Goal: Transaction & Acquisition: Book appointment/travel/reservation

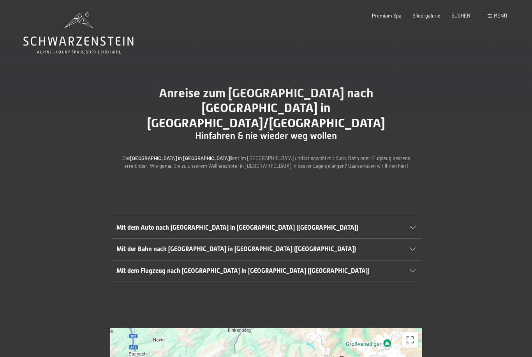
click at [495, 16] on span "Menü" at bounding box center [500, 15] width 13 height 6
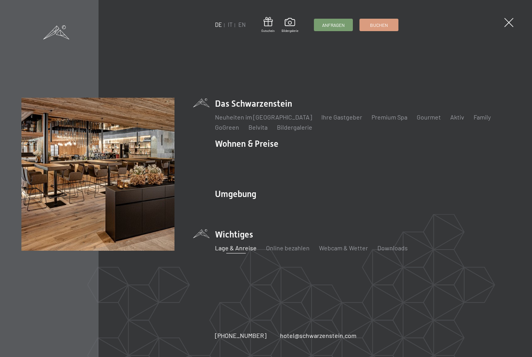
click at [266, 110] on li "Das Schwarzenstein Neuheiten im Schwarzenstein Ihre Gastgeber Premium Spa Gourm…" at bounding box center [363, 115] width 296 height 34
click at [251, 108] on li "Das Schwarzenstein Neuheiten im Schwarzenstein Ihre Gastgeber Premium Spa Gourm…" at bounding box center [363, 115] width 296 height 34
click at [266, 108] on li "Das Schwarzenstein Neuheiten im Schwarzenstein Ihre Gastgeber Premium Spa Gourm…" at bounding box center [363, 115] width 296 height 34
click at [298, 131] on link "Bildergalerie" at bounding box center [294, 127] width 35 height 7
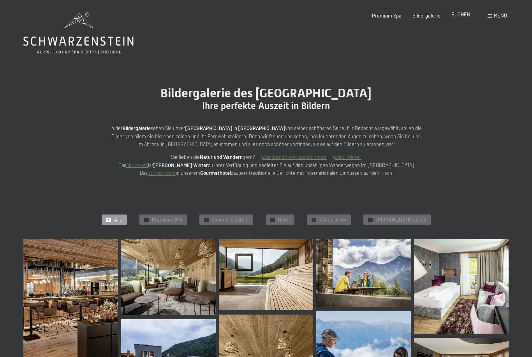
click at [459, 12] on span "BUCHEN" at bounding box center [461, 14] width 19 height 6
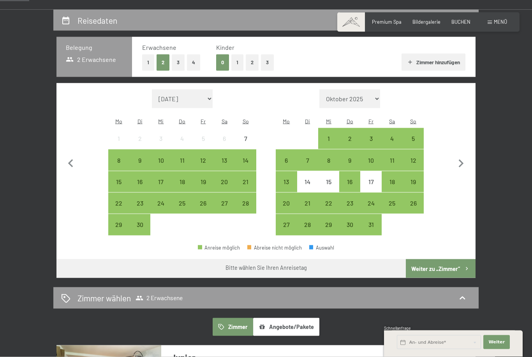
scroll to position [140, 0]
click at [200, 200] on div "26" at bounding box center [203, 209] width 19 height 19
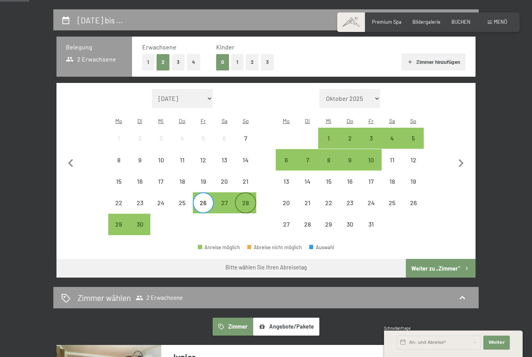
click at [245, 200] on div "28" at bounding box center [245, 209] width 19 height 19
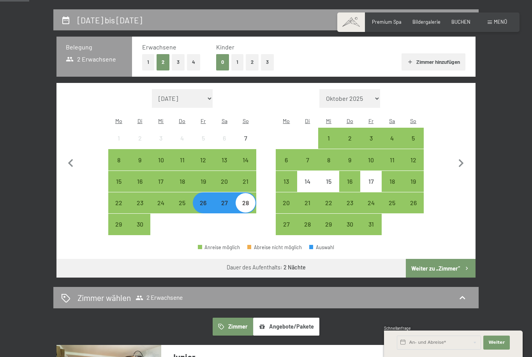
click at [444, 261] on button "Weiter zu „Zimmer“" at bounding box center [441, 268] width 70 height 19
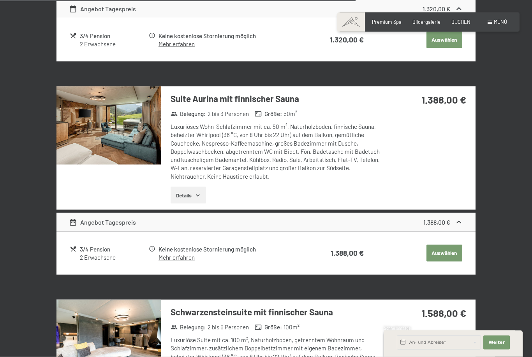
scroll to position [1472, 0]
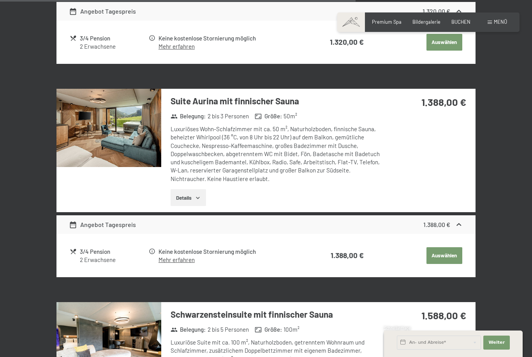
click at [193, 197] on button "Details" at bounding box center [188, 197] width 35 height 17
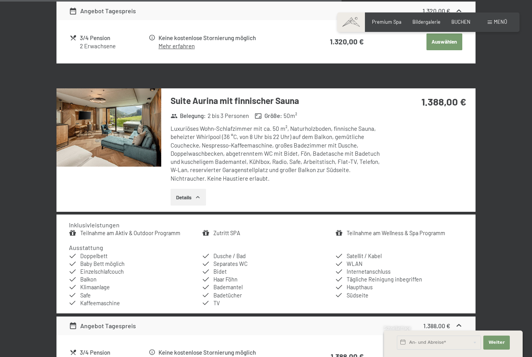
scroll to position [1450, 0]
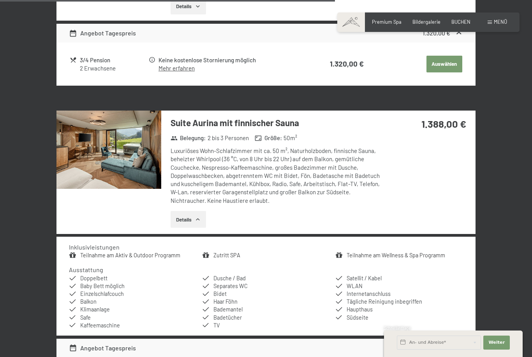
click at [119, 146] on img at bounding box center [109, 150] width 105 height 79
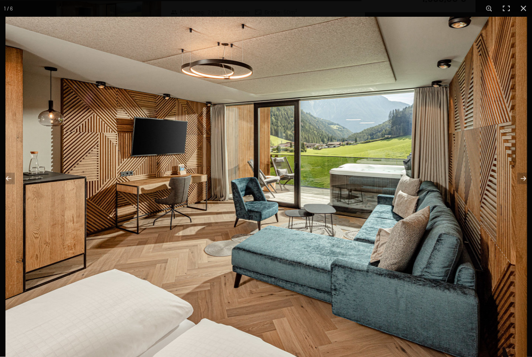
scroll to position [1576, 0]
click at [523, 189] on button "button" at bounding box center [518, 178] width 27 height 39
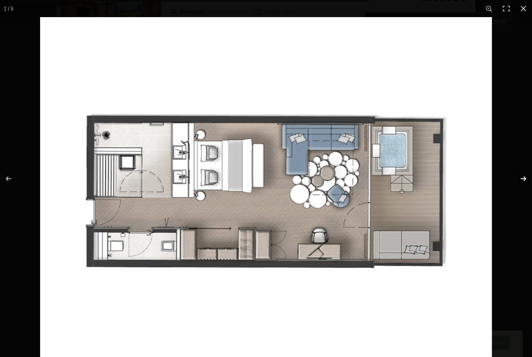
click at [523, 191] on button "button" at bounding box center [518, 178] width 27 height 39
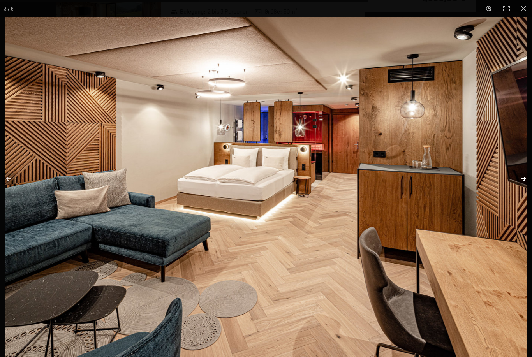
click at [523, 191] on button "button" at bounding box center [518, 178] width 27 height 39
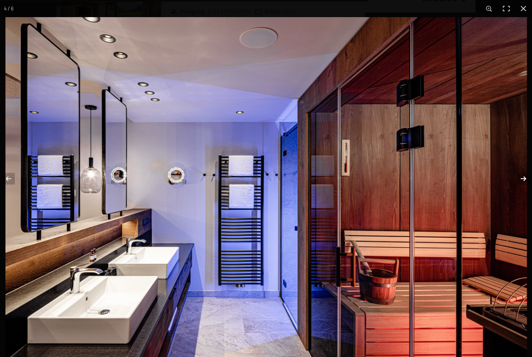
click at [523, 191] on button "button" at bounding box center [518, 178] width 27 height 39
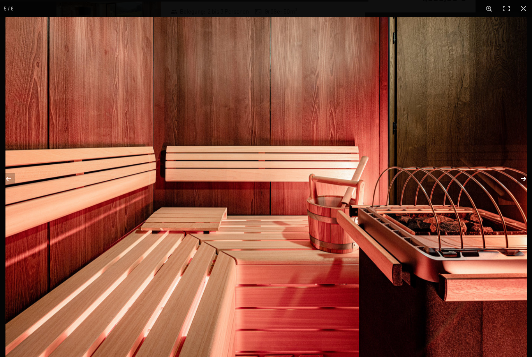
click at [523, 191] on button "button" at bounding box center [518, 178] width 27 height 39
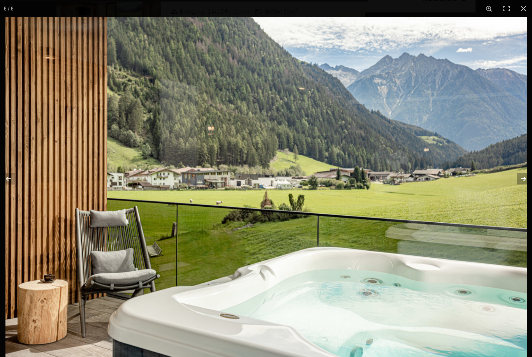
click at [523, 192] on button "button" at bounding box center [518, 178] width 27 height 39
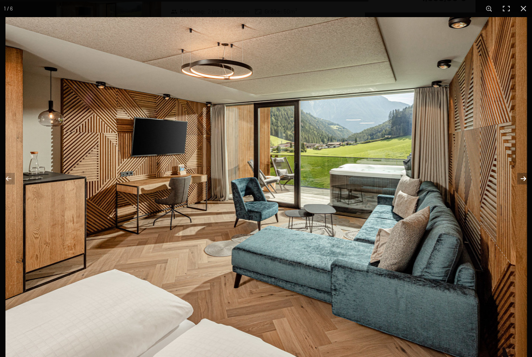
click at [523, 193] on button "button" at bounding box center [518, 178] width 27 height 39
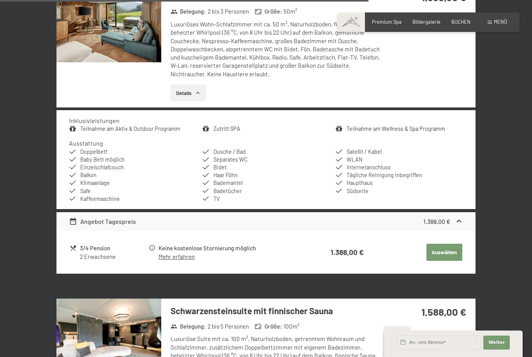
click at [0, 0] on button "button" at bounding box center [0, 0] width 0 height 0
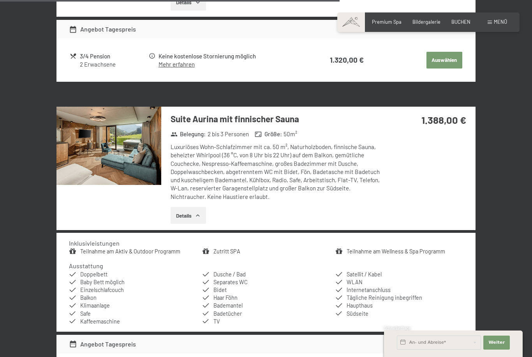
scroll to position [1454, 0]
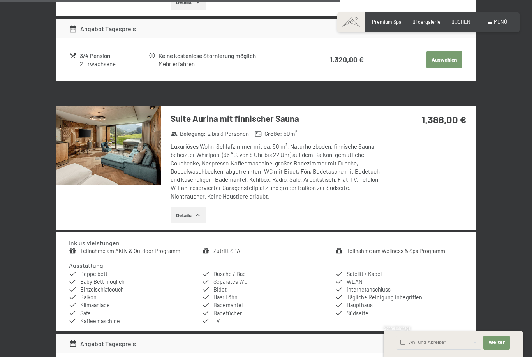
click at [194, 205] on span "Einwilligung Marketing*" at bounding box center [223, 201] width 64 height 8
click at [187, 205] on input "Einwilligung Marketing*" at bounding box center [183, 201] width 8 height 8
checkbox input "false"
click at [116, 150] on img at bounding box center [109, 145] width 105 height 79
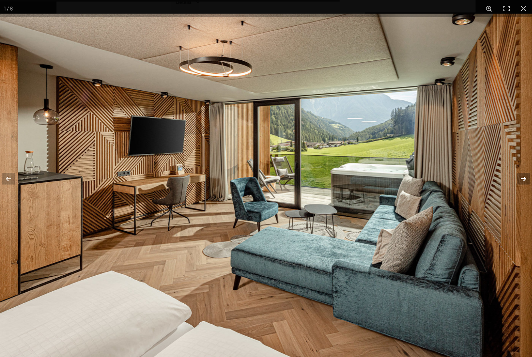
click at [524, 193] on button "button" at bounding box center [518, 178] width 27 height 39
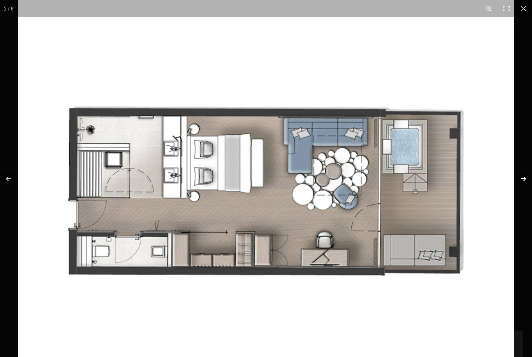
click at [524, 193] on button "button" at bounding box center [518, 178] width 27 height 39
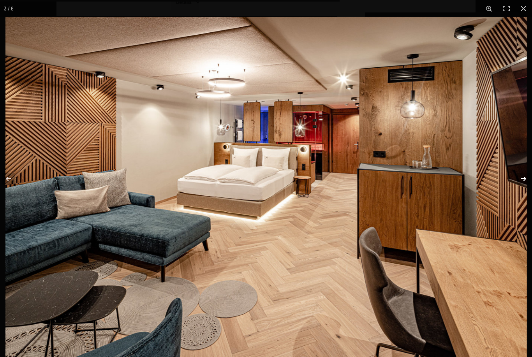
click at [524, 193] on button "button" at bounding box center [518, 178] width 27 height 39
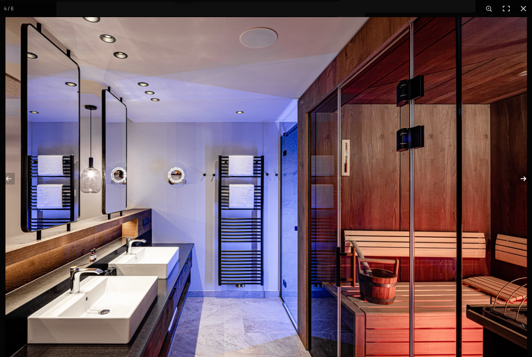
click at [524, 194] on button "button" at bounding box center [518, 178] width 27 height 39
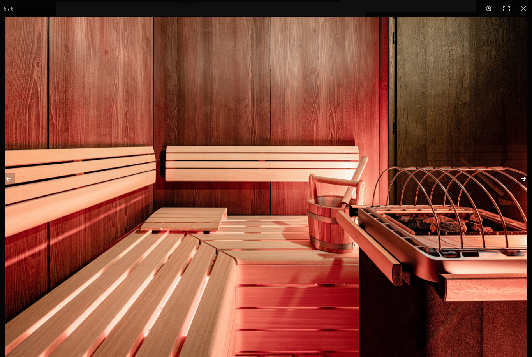
click at [524, 194] on button "button" at bounding box center [518, 178] width 27 height 39
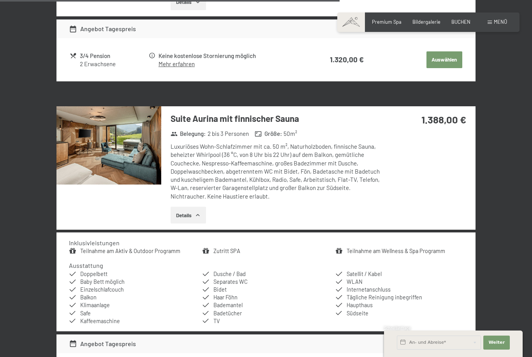
click at [0, 0] on button "button" at bounding box center [0, 0] width 0 height 0
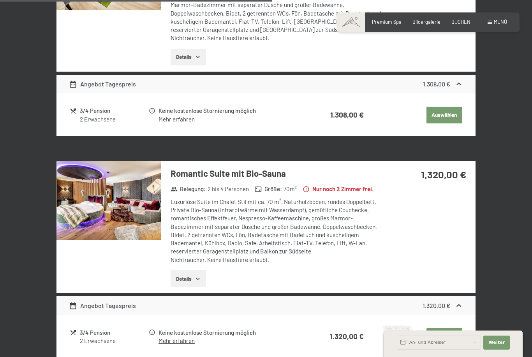
scroll to position [1175, 0]
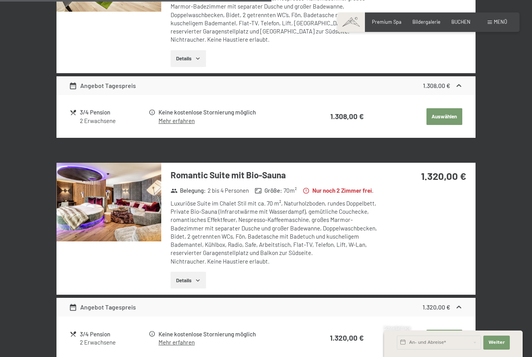
click at [121, 174] on img at bounding box center [109, 202] width 105 height 79
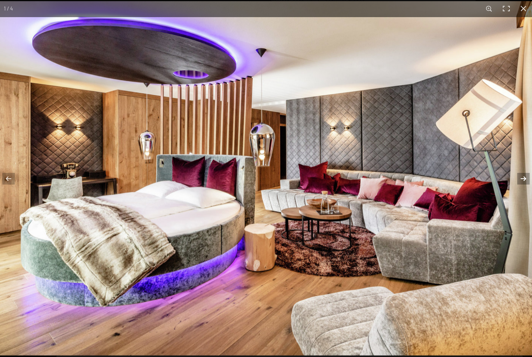
click at [522, 178] on button "button" at bounding box center [518, 178] width 27 height 39
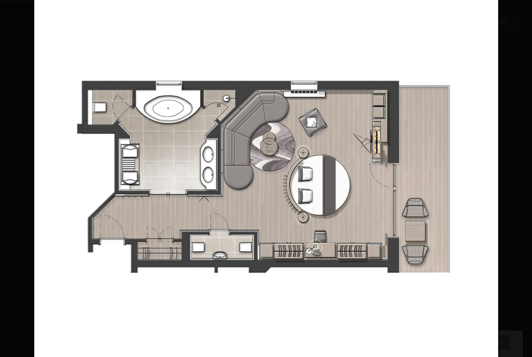
click at [522, 178] on button "button" at bounding box center [518, 178] width 27 height 39
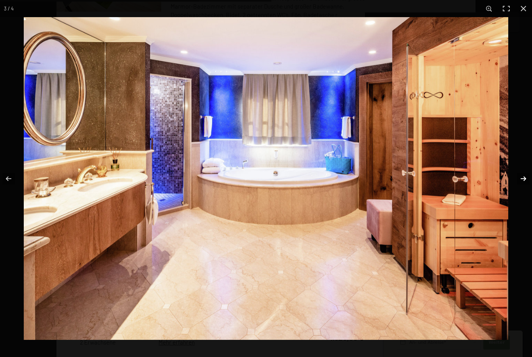
click at [522, 179] on button "button" at bounding box center [518, 178] width 27 height 39
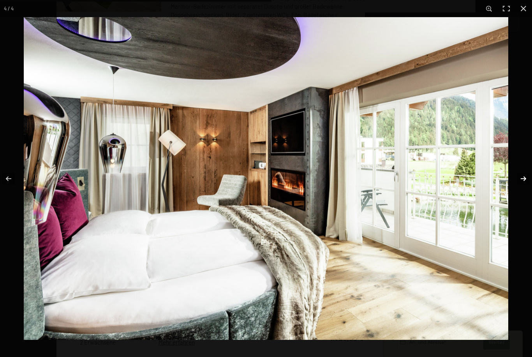
click at [522, 180] on button "button" at bounding box center [518, 178] width 27 height 39
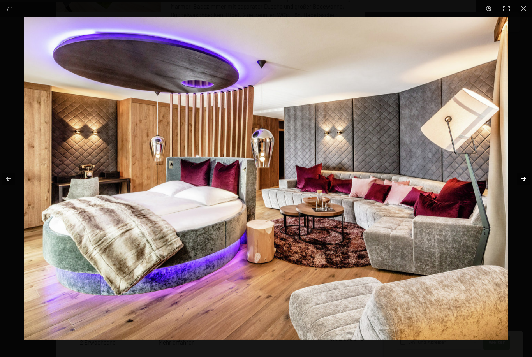
click at [522, 180] on button "button" at bounding box center [518, 178] width 27 height 39
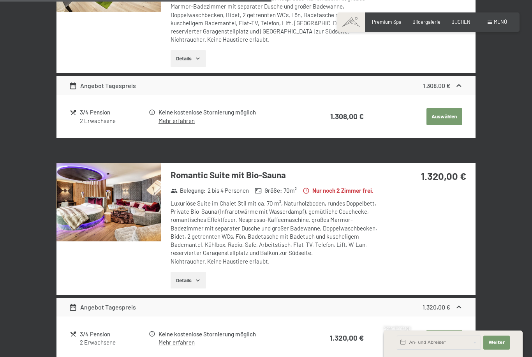
click at [0, 0] on button "button" at bounding box center [0, 0] width 0 height 0
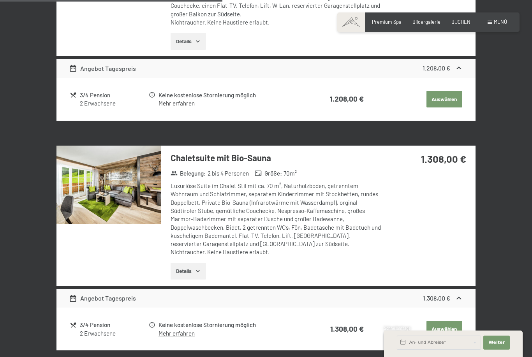
scroll to position [963, 0]
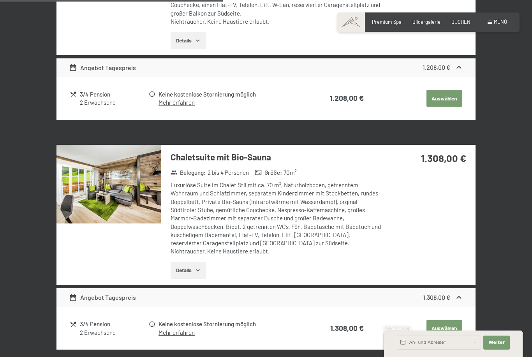
click at [126, 181] on img at bounding box center [109, 184] width 105 height 79
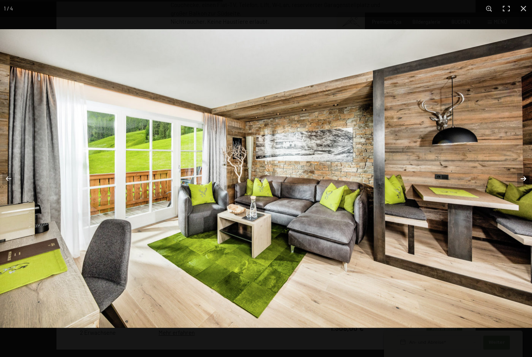
click at [523, 179] on button "button" at bounding box center [518, 178] width 27 height 39
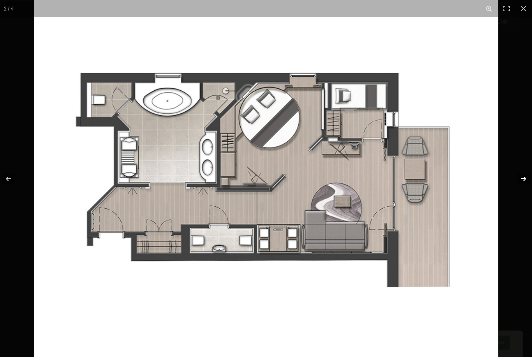
click at [523, 181] on button "button" at bounding box center [518, 178] width 27 height 39
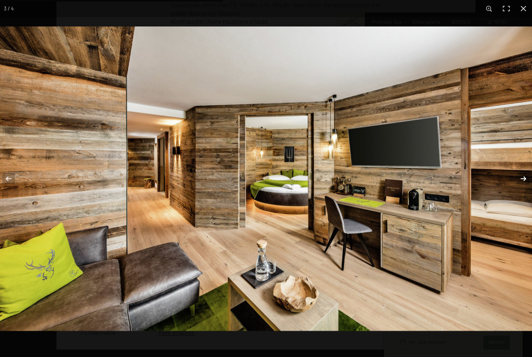
click at [523, 181] on button "button" at bounding box center [518, 178] width 27 height 39
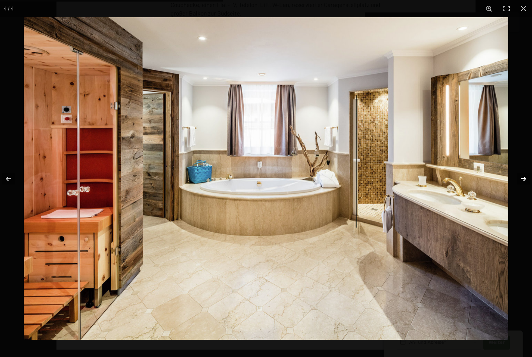
click at [523, 181] on button "button" at bounding box center [518, 178] width 27 height 39
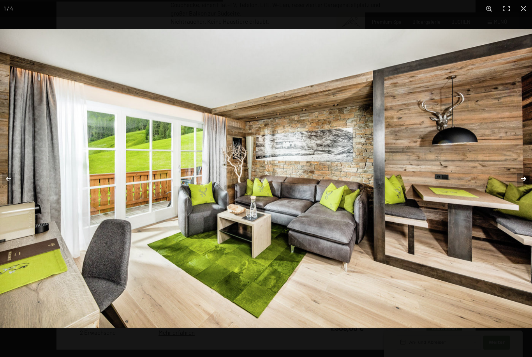
click at [523, 182] on button "button" at bounding box center [518, 178] width 27 height 39
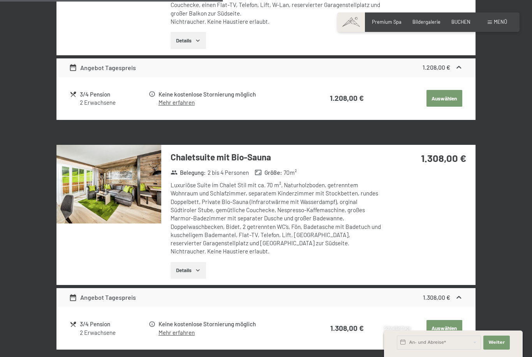
click at [0, 0] on button "button" at bounding box center [0, 0] width 0 height 0
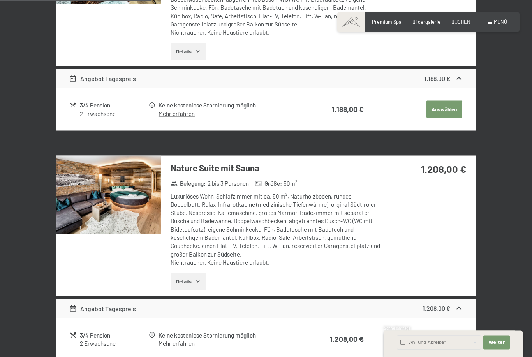
scroll to position [520, 0]
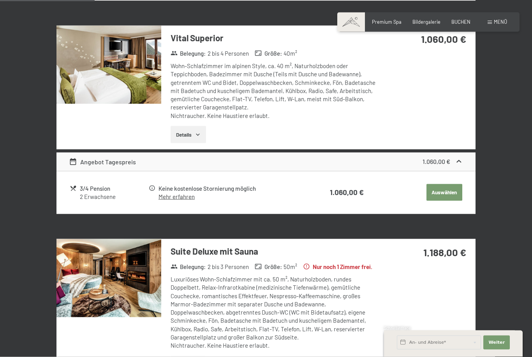
click at [104, 262] on img at bounding box center [109, 278] width 105 height 79
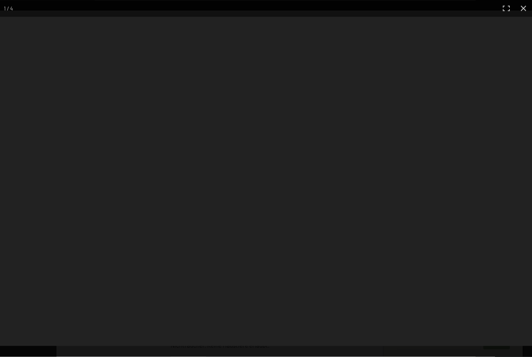
scroll to position [409, 0]
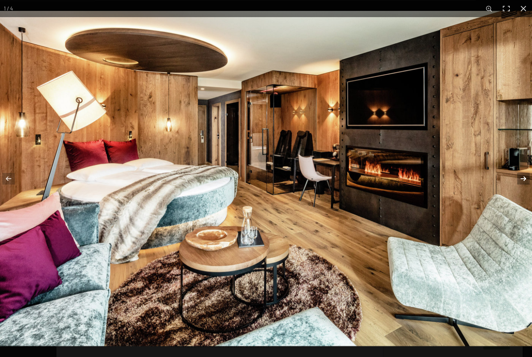
click at [525, 178] on button "button" at bounding box center [518, 178] width 27 height 39
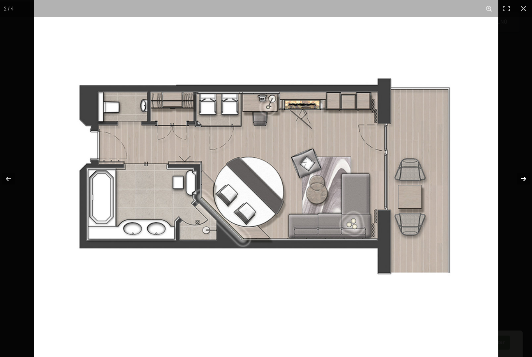
click at [525, 178] on button "button" at bounding box center [518, 178] width 27 height 39
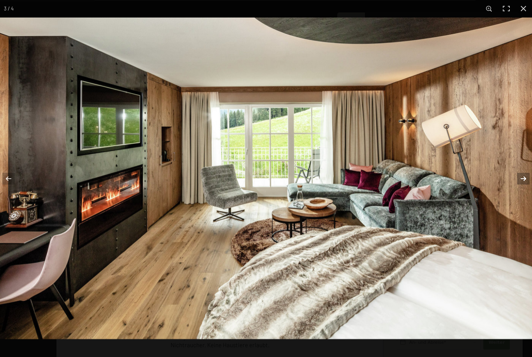
click at [525, 178] on button "button" at bounding box center [518, 178] width 27 height 39
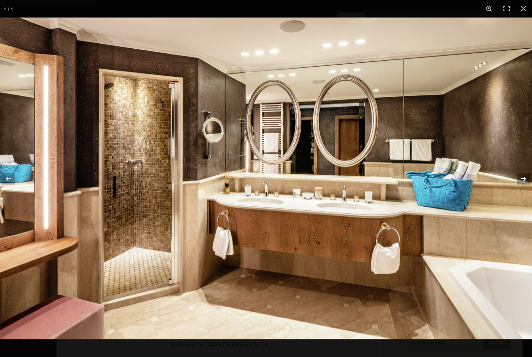
click at [525, 179] on button "button" at bounding box center [518, 178] width 27 height 39
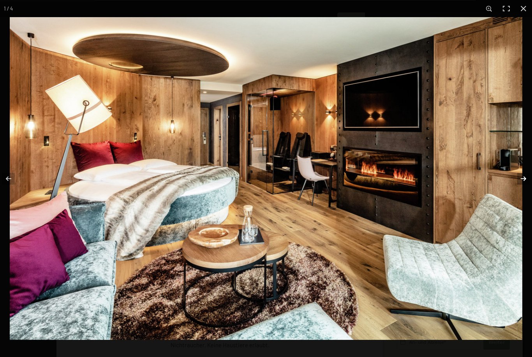
click at [525, 179] on button "button" at bounding box center [518, 178] width 27 height 39
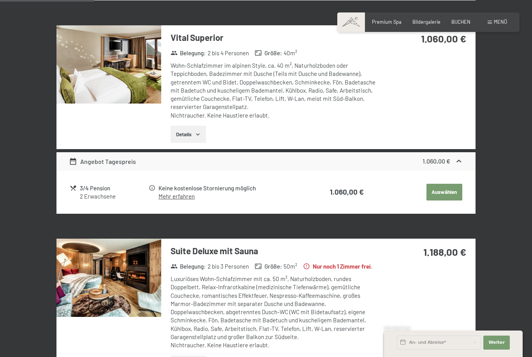
click at [0, 0] on button "button" at bounding box center [0, 0] width 0 height 0
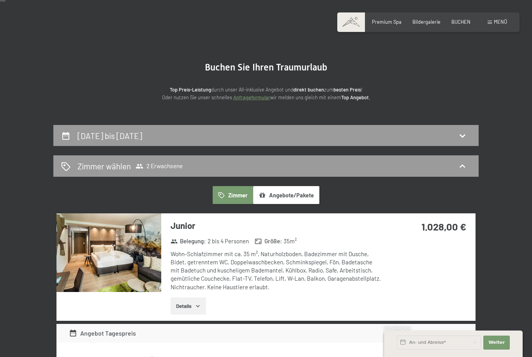
scroll to position [23, 0]
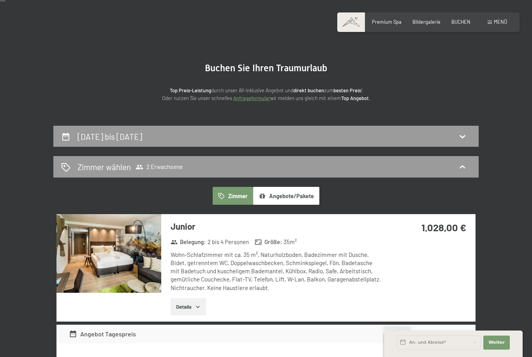
click at [101, 269] on img at bounding box center [109, 253] width 105 height 79
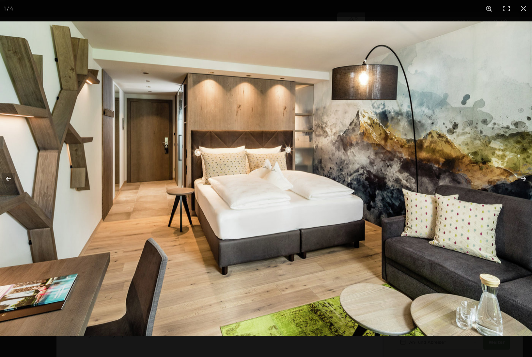
scroll to position [29, 0]
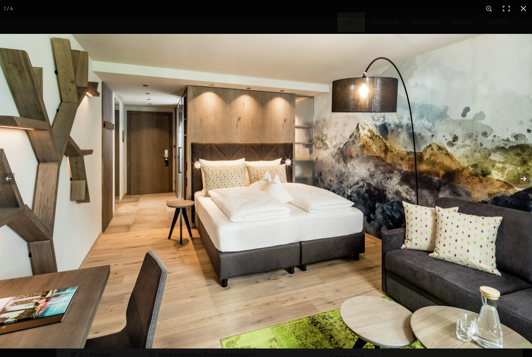
click at [525, 193] on button "button" at bounding box center [518, 178] width 27 height 39
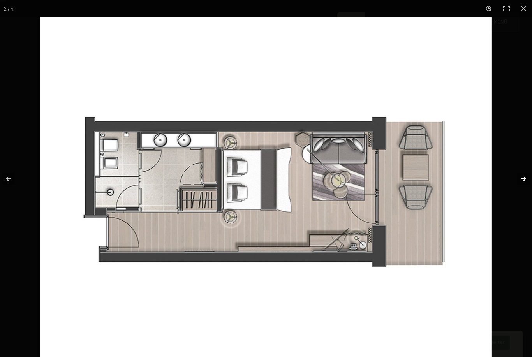
click at [525, 194] on button "button" at bounding box center [518, 178] width 27 height 39
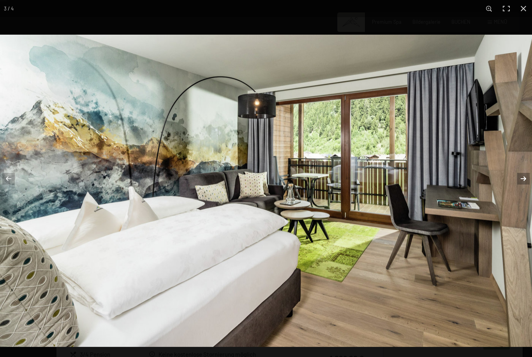
click at [524, 195] on button "button" at bounding box center [518, 178] width 27 height 39
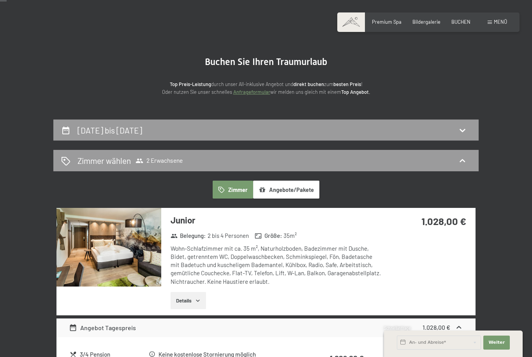
click at [0, 0] on button "button" at bounding box center [0, 0] width 0 height 0
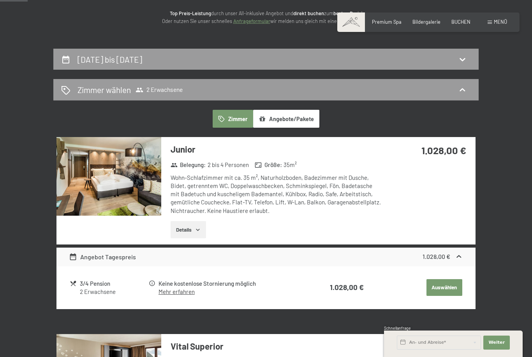
scroll to position [119, 0]
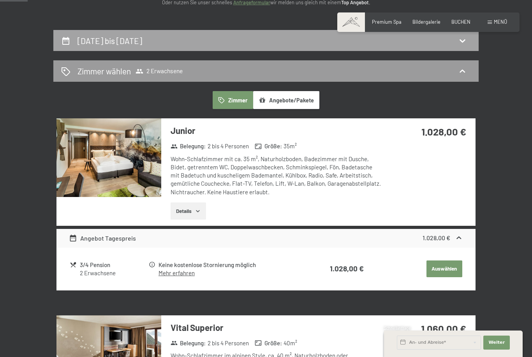
click at [462, 41] on icon at bounding box center [462, 40] width 5 height 3
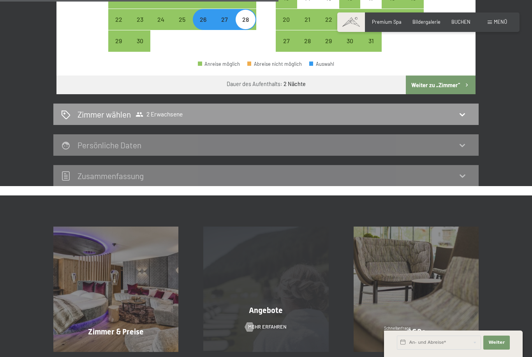
scroll to position [283, 0]
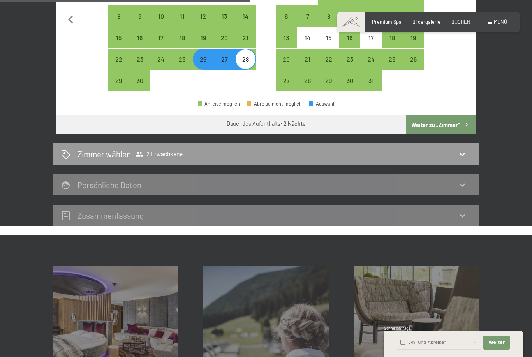
click at [443, 119] on button "Weiter zu „Zimmer“" at bounding box center [441, 124] width 70 height 19
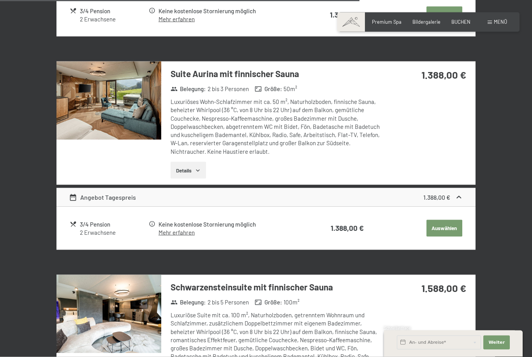
scroll to position [1526, 0]
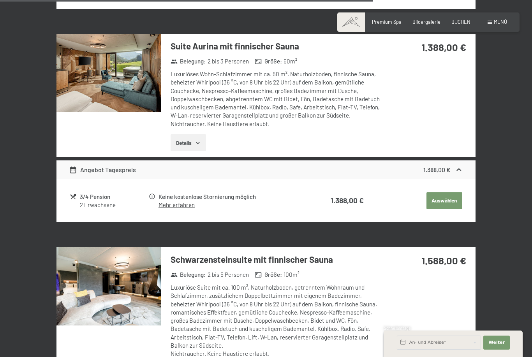
click at [442, 198] on button "Auswählen" at bounding box center [445, 201] width 36 height 17
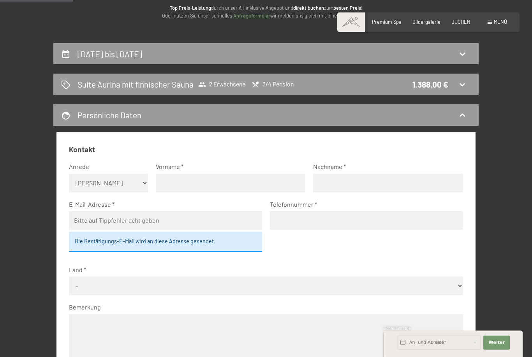
scroll to position [104, 0]
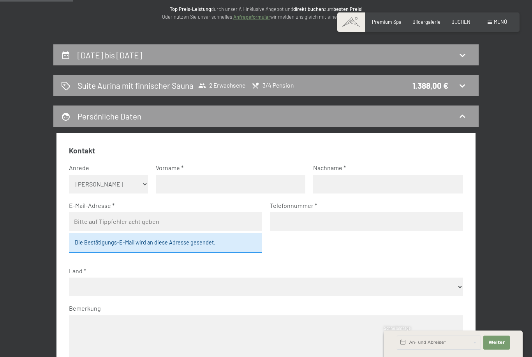
click at [143, 176] on select "Keine Angabe Frau Herr" at bounding box center [108, 184] width 79 height 19
select select "m"
click at [173, 181] on input "text" at bounding box center [231, 184] width 150 height 19
type input "Marc"
click at [340, 188] on input "text" at bounding box center [388, 184] width 150 height 19
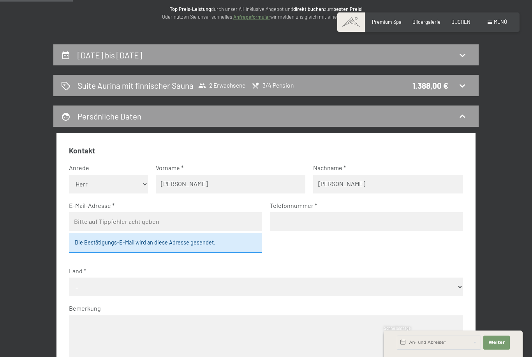
type input "Eggenberger"
click at [146, 218] on input "email" at bounding box center [165, 221] width 193 height 19
type input "maega@rsnweb.ch"
click at [293, 223] on input "tel" at bounding box center [366, 221] width 193 height 19
type input "079 602 34 53"
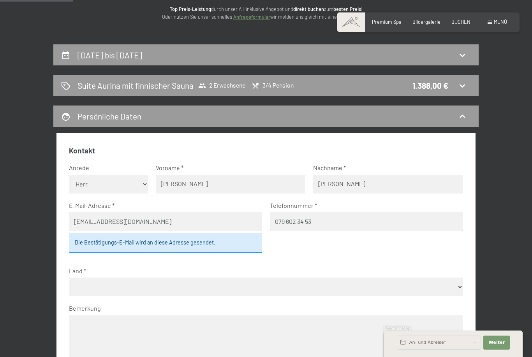
click at [352, 247] on fieldset "Kontakt Anrede Keine Angabe Frau Herr Vorname Marc Nachname Eggenberger E-Mail-…" at bounding box center [266, 269] width 394 height 247
select select "CHE"
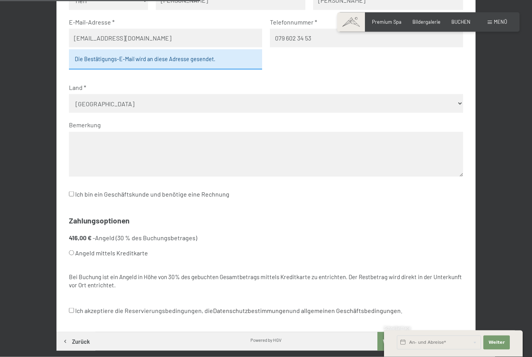
scroll to position [290, 0]
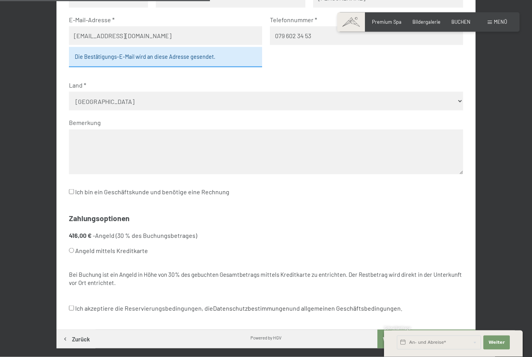
click at [73, 248] on input "Angeld mittels Kreditkarte" at bounding box center [71, 250] width 5 height 5
radio input "true"
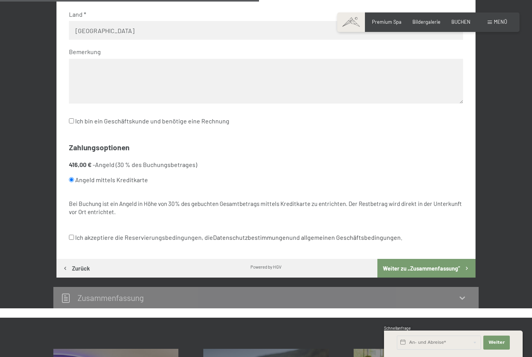
scroll to position [373, 0]
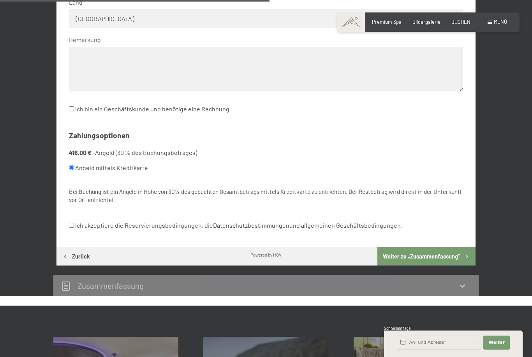
click at [70, 223] on input "Ich akzeptiere die Reservierungsbedingungen, die Datenschutzbestimmungen und al…" at bounding box center [71, 225] width 5 height 5
checkbox input "true"
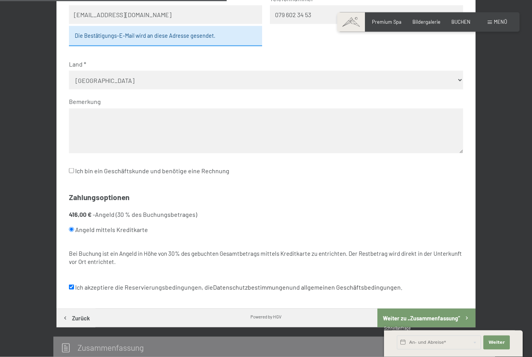
scroll to position [314, 0]
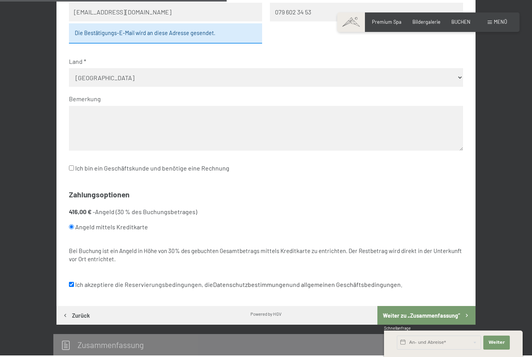
click at [436, 307] on button "Weiter zu „Zusammen­fassung“" at bounding box center [427, 315] width 98 height 19
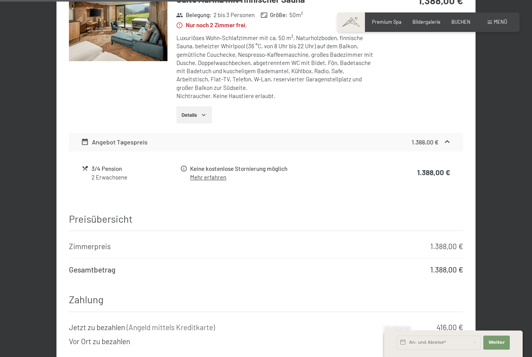
scroll to position [445, 0]
click at [212, 173] on link "Mehr erfahren" at bounding box center [208, 176] width 36 height 7
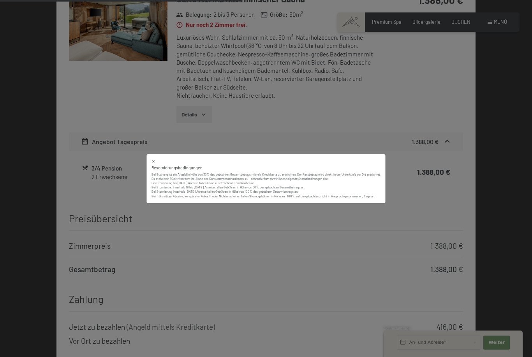
click at [152, 163] on icon at bounding box center [153, 161] width 3 height 3
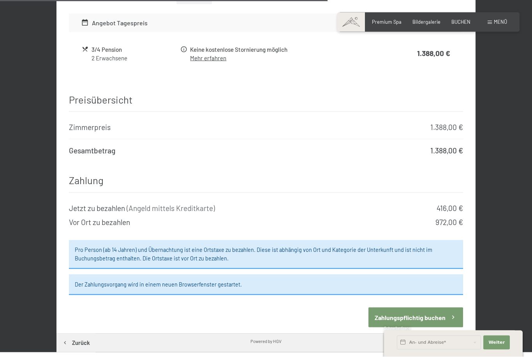
scroll to position [606, 0]
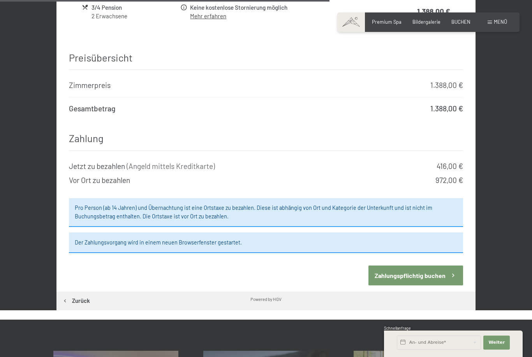
click at [427, 266] on button "Zahlungspflichtig buchen" at bounding box center [416, 276] width 94 height 20
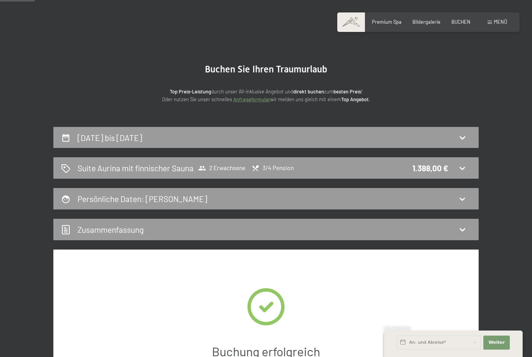
scroll to position [0, 0]
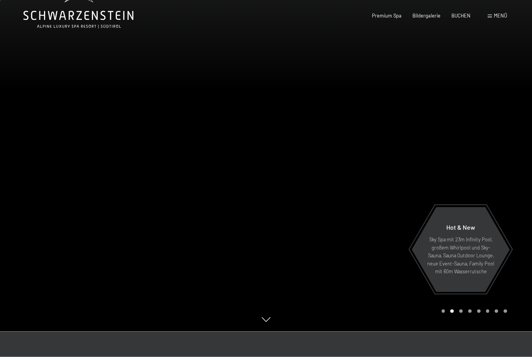
scroll to position [55, 0]
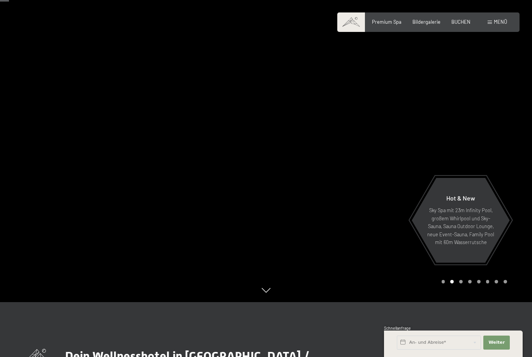
click at [461, 284] on div "Carousel Page 3" at bounding box center [461, 282] width 4 height 4
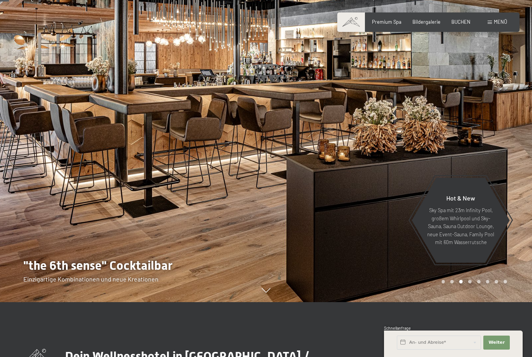
click at [470, 302] on div at bounding box center [399, 123] width 266 height 357
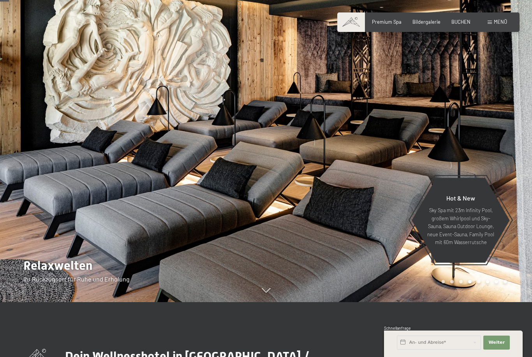
click at [479, 284] on div "Carousel Page 5" at bounding box center [479, 282] width 4 height 4
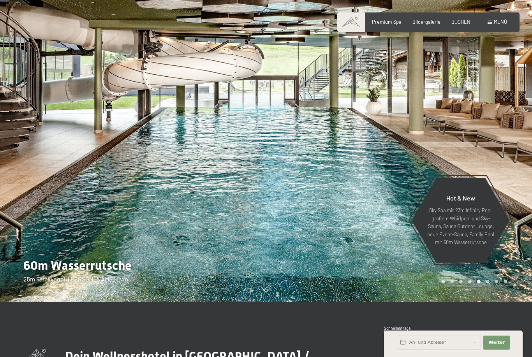
click at [493, 302] on div at bounding box center [399, 123] width 266 height 357
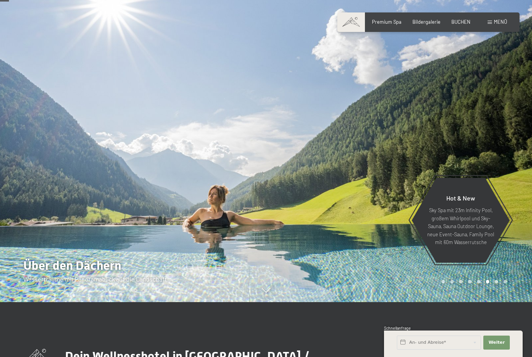
click at [493, 284] on div "Carousel Pagination" at bounding box center [473, 282] width 68 height 4
click at [498, 284] on div "Carousel Page 7" at bounding box center [497, 282] width 4 height 4
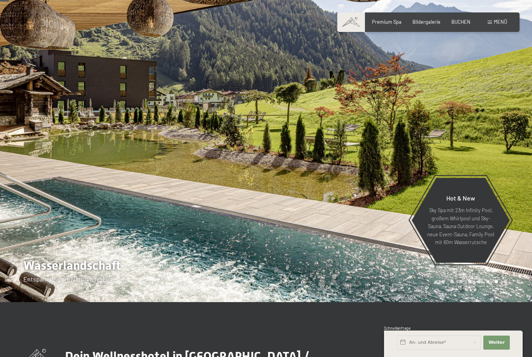
click at [506, 284] on div "Carousel Page 8" at bounding box center [506, 282] width 4 height 4
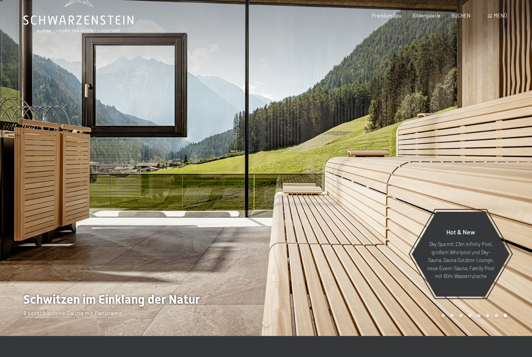
scroll to position [0, 0]
